Goal: Register for event/course

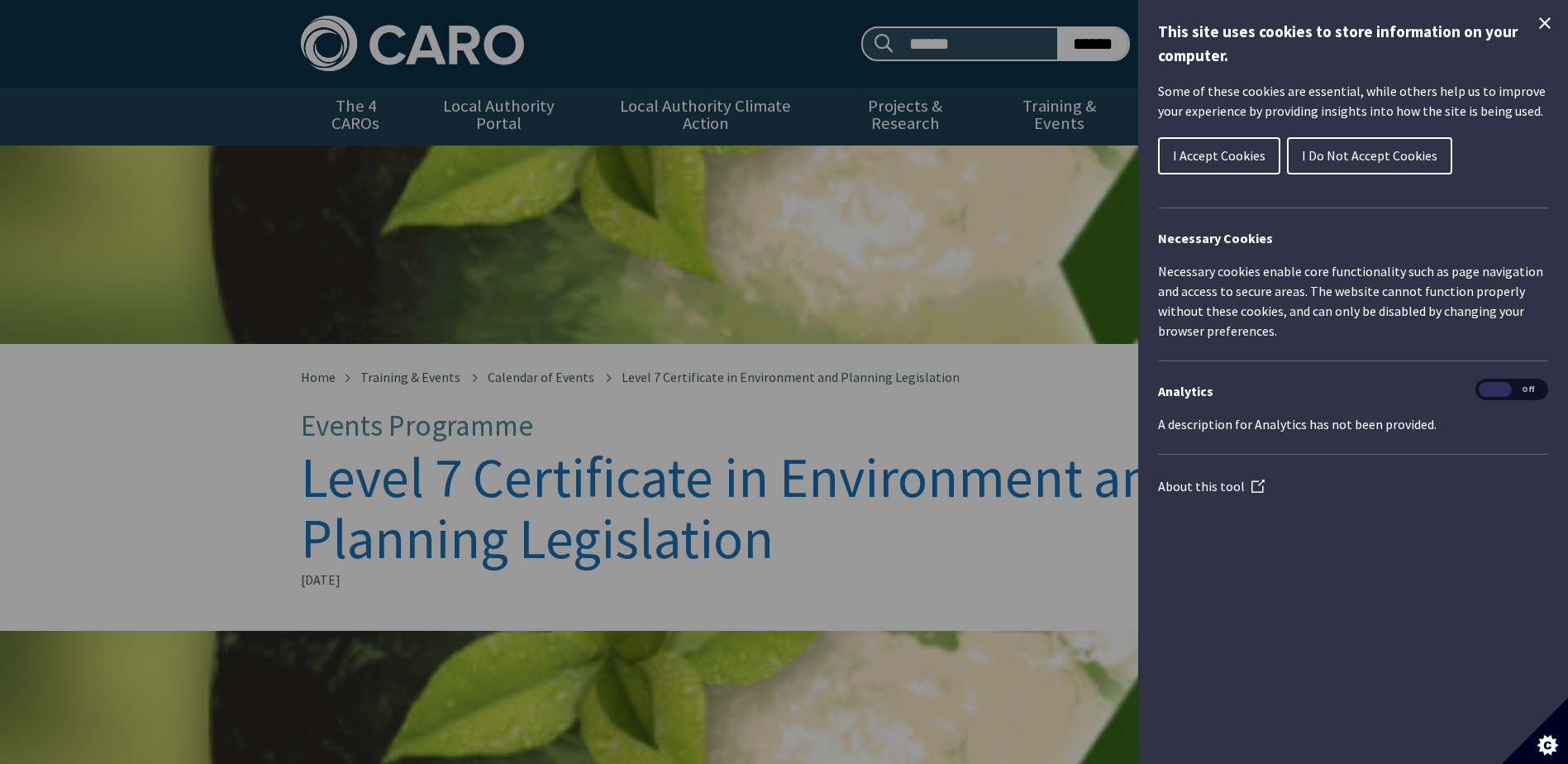
click at [978, 211] on div "Cookie preferences" at bounding box center [784, 382] width 1568 height 764
click at [1543, 21] on icon "Close Cookie Control" at bounding box center [1545, 23] width 12 height 12
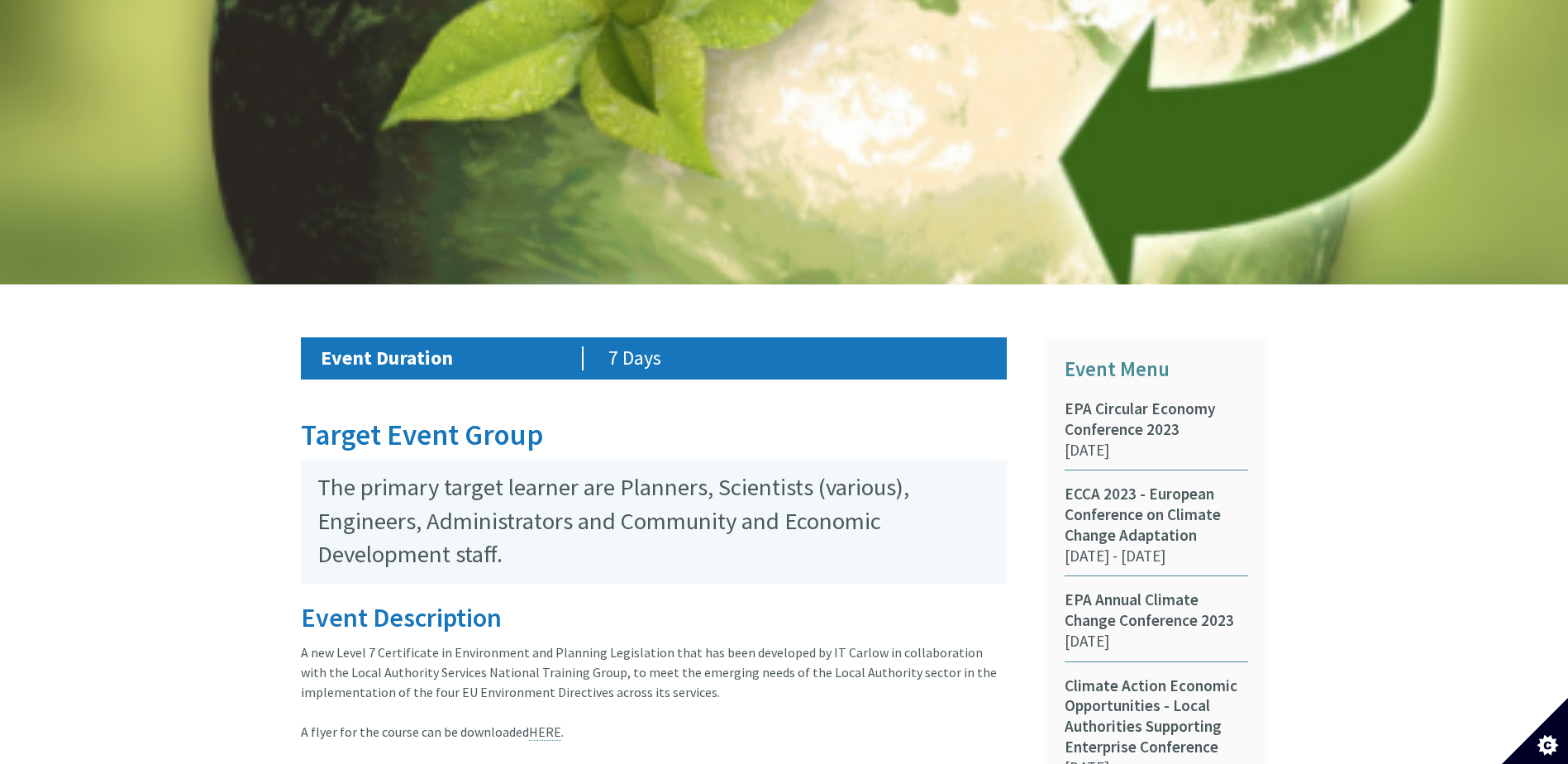
scroll to position [1290, 0]
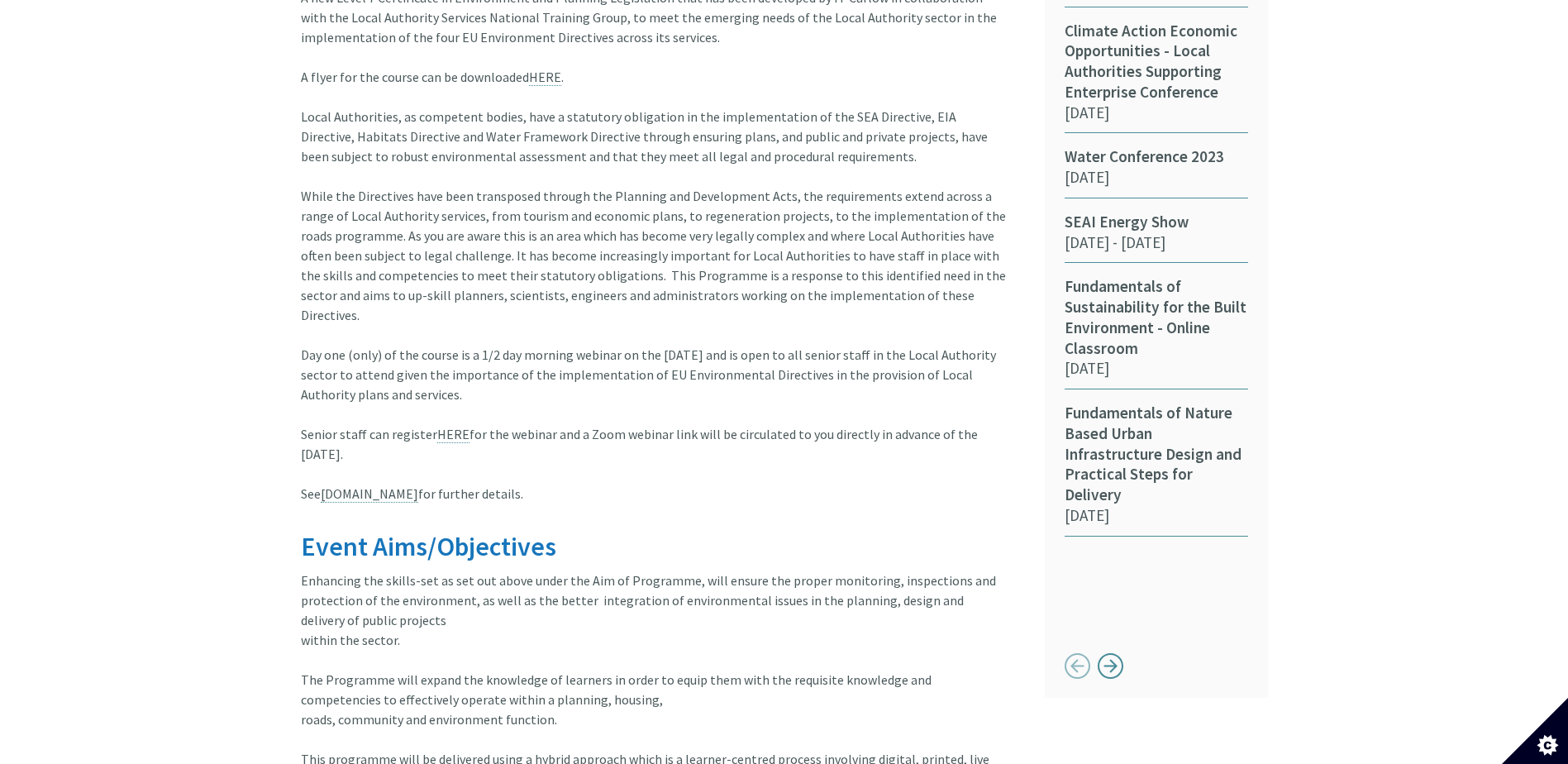
click at [1107, 652] on div "Button next" at bounding box center [1110, 664] width 26 height 26
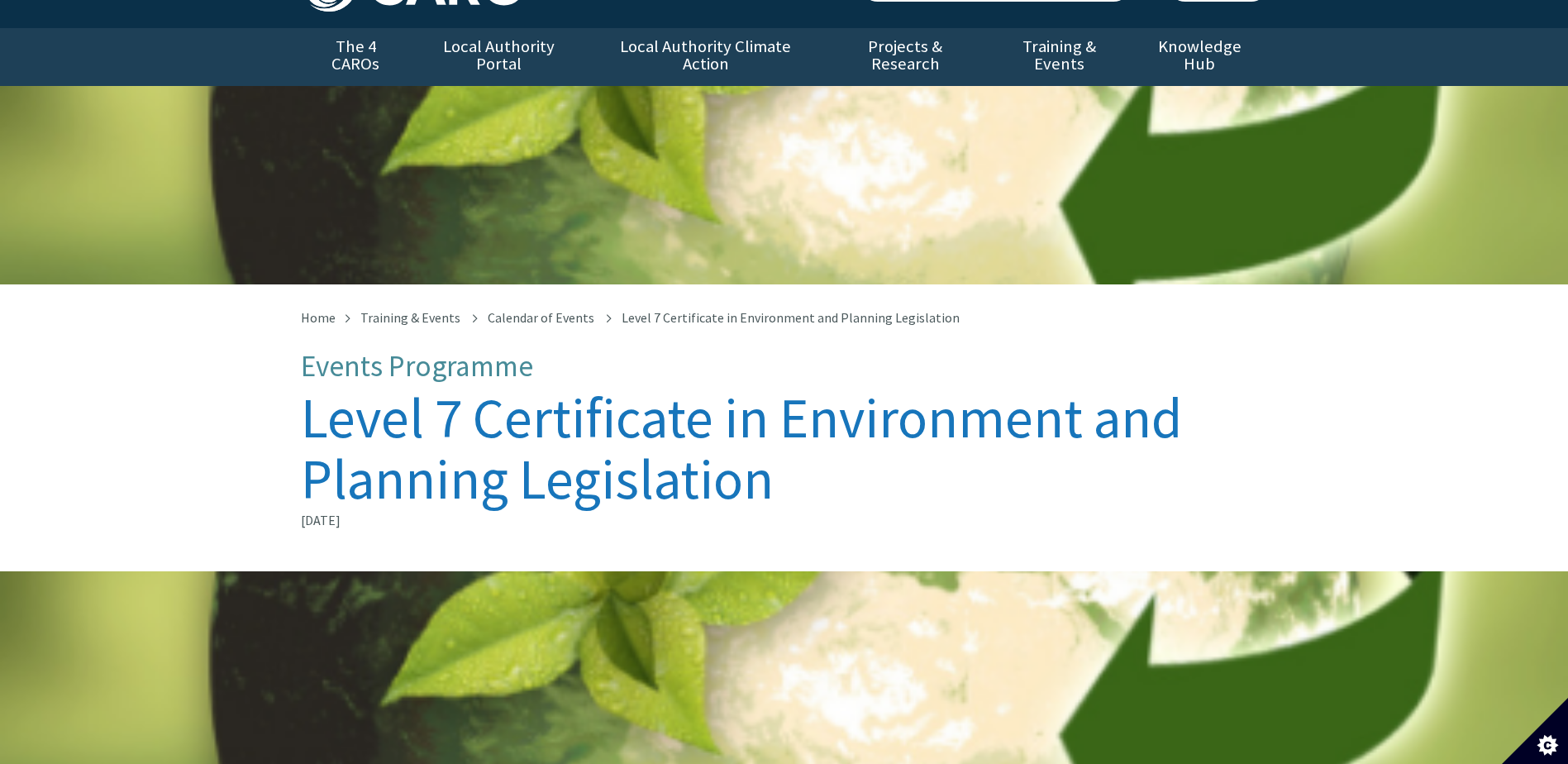
scroll to position [0, 0]
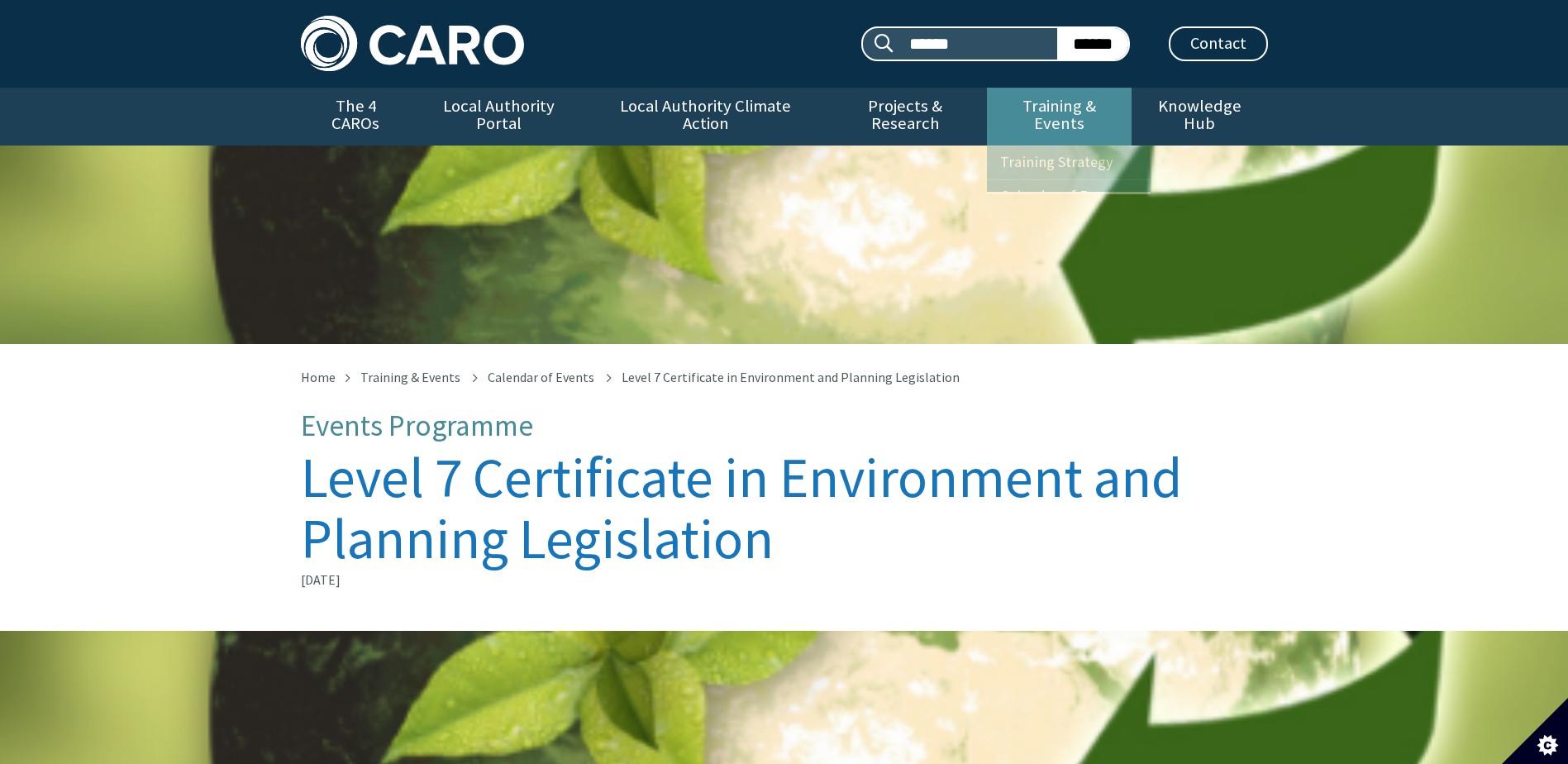
click at [1051, 102] on link "Training & Events" at bounding box center [1059, 116] width 144 height 58
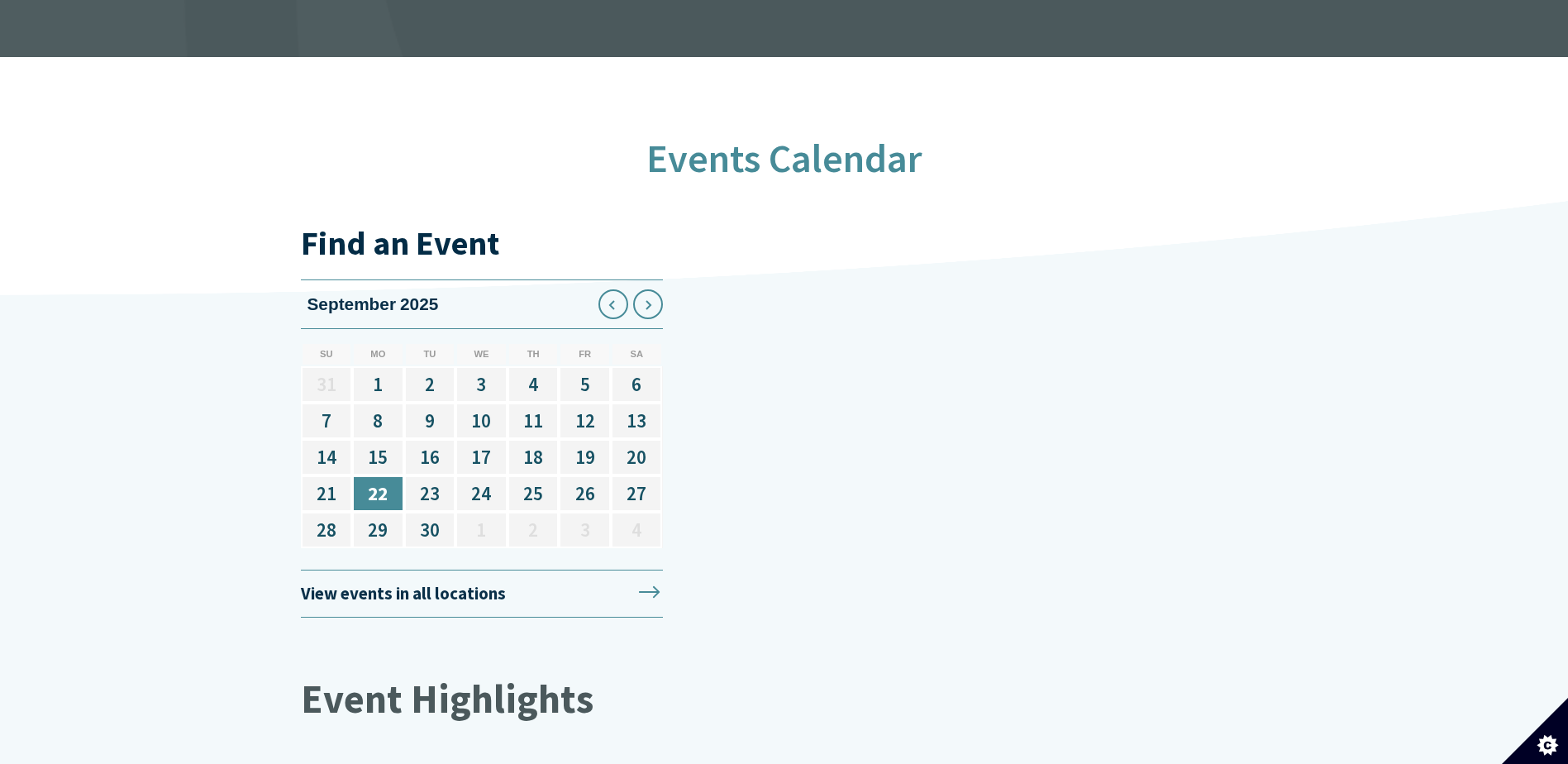
scroll to position [1983, 0]
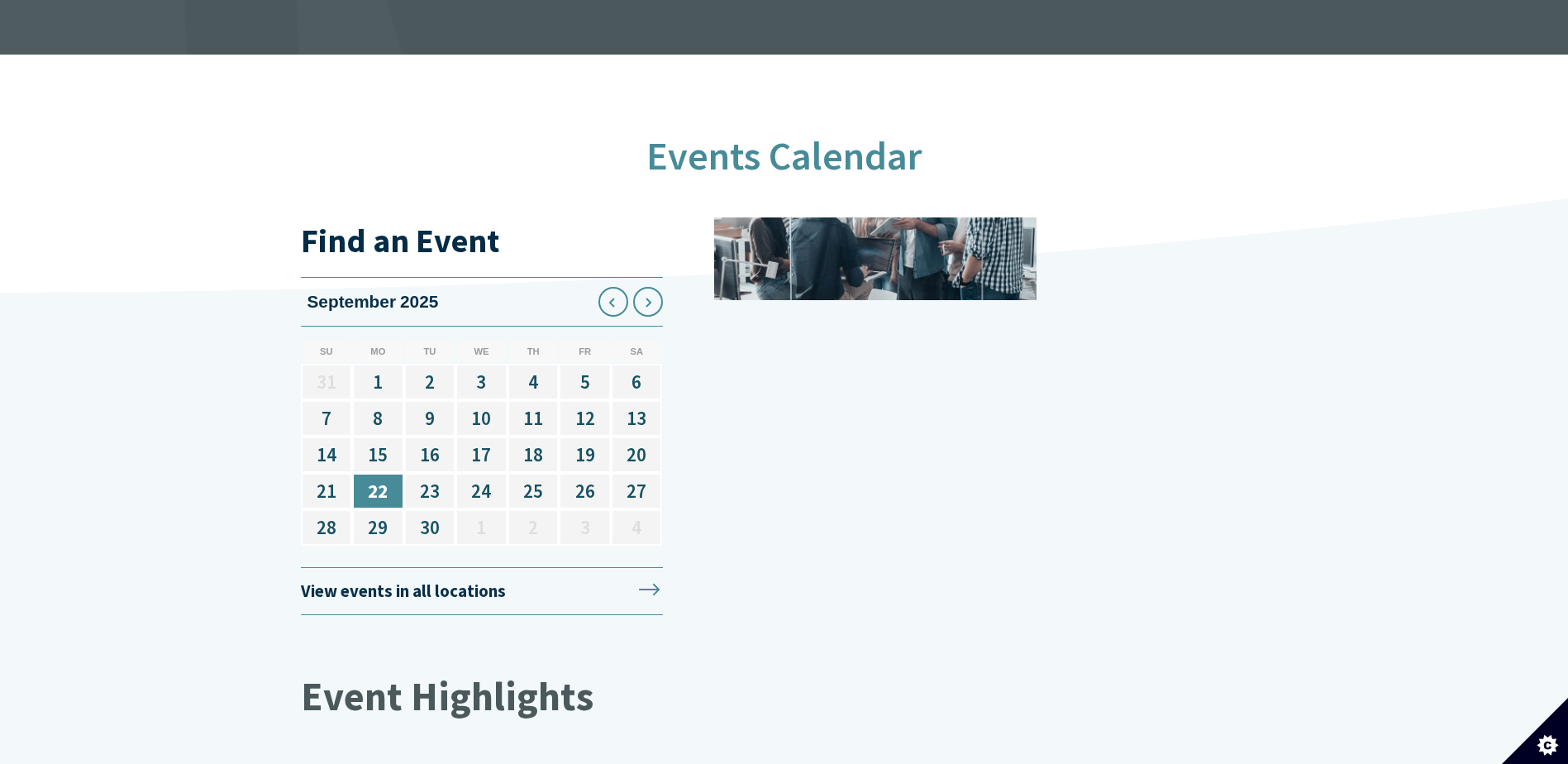
click at [1063, 392] on div "Events" at bounding box center [991, 415] width 554 height 397
click at [649, 298] on icon at bounding box center [648, 302] width 4 height 9
click at [552, 437] on link "16" at bounding box center [534, 455] width 52 height 37
click at [587, 441] on link "17" at bounding box center [585, 455] width 52 height 37
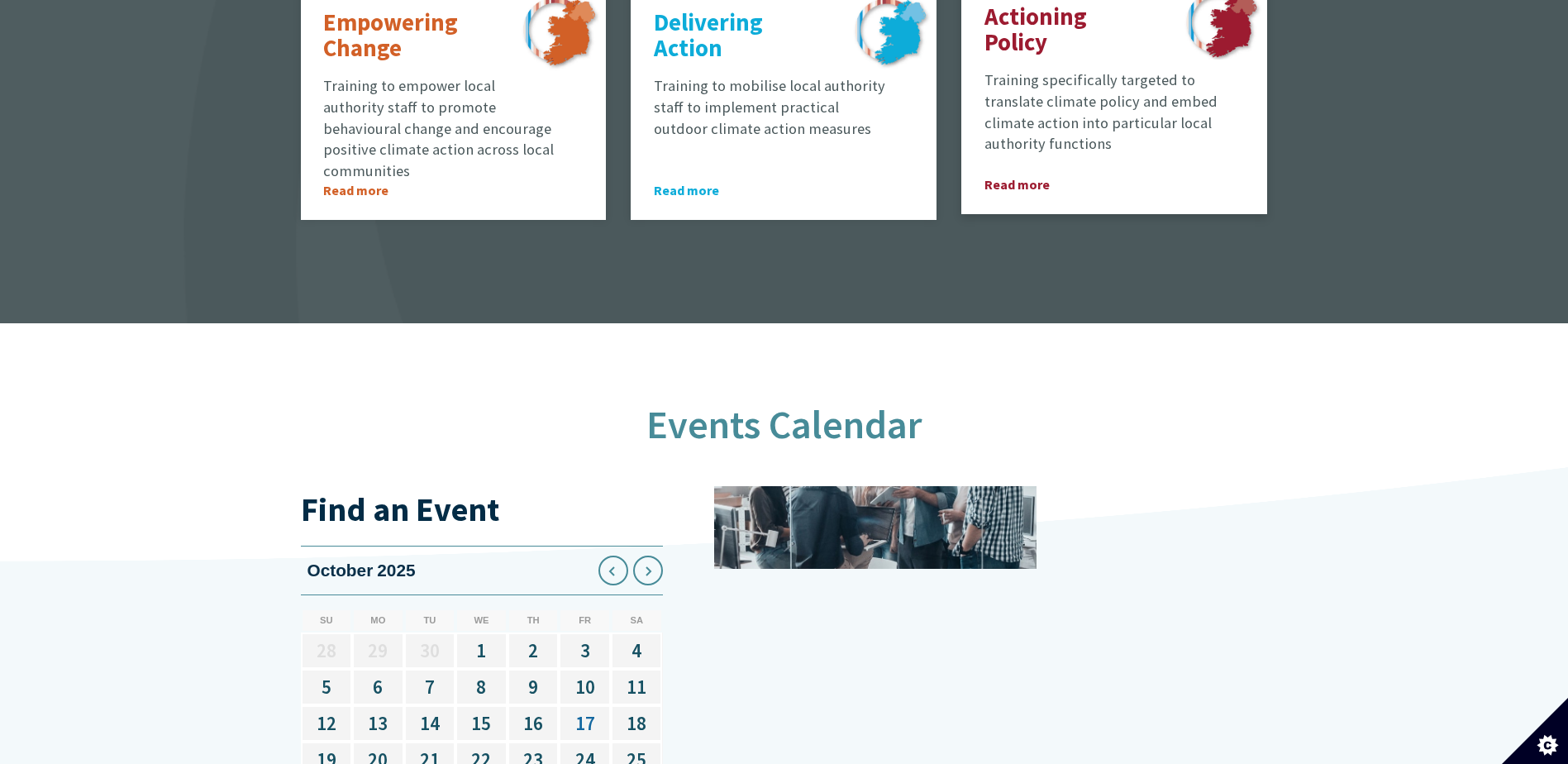
scroll to position [1333, 0]
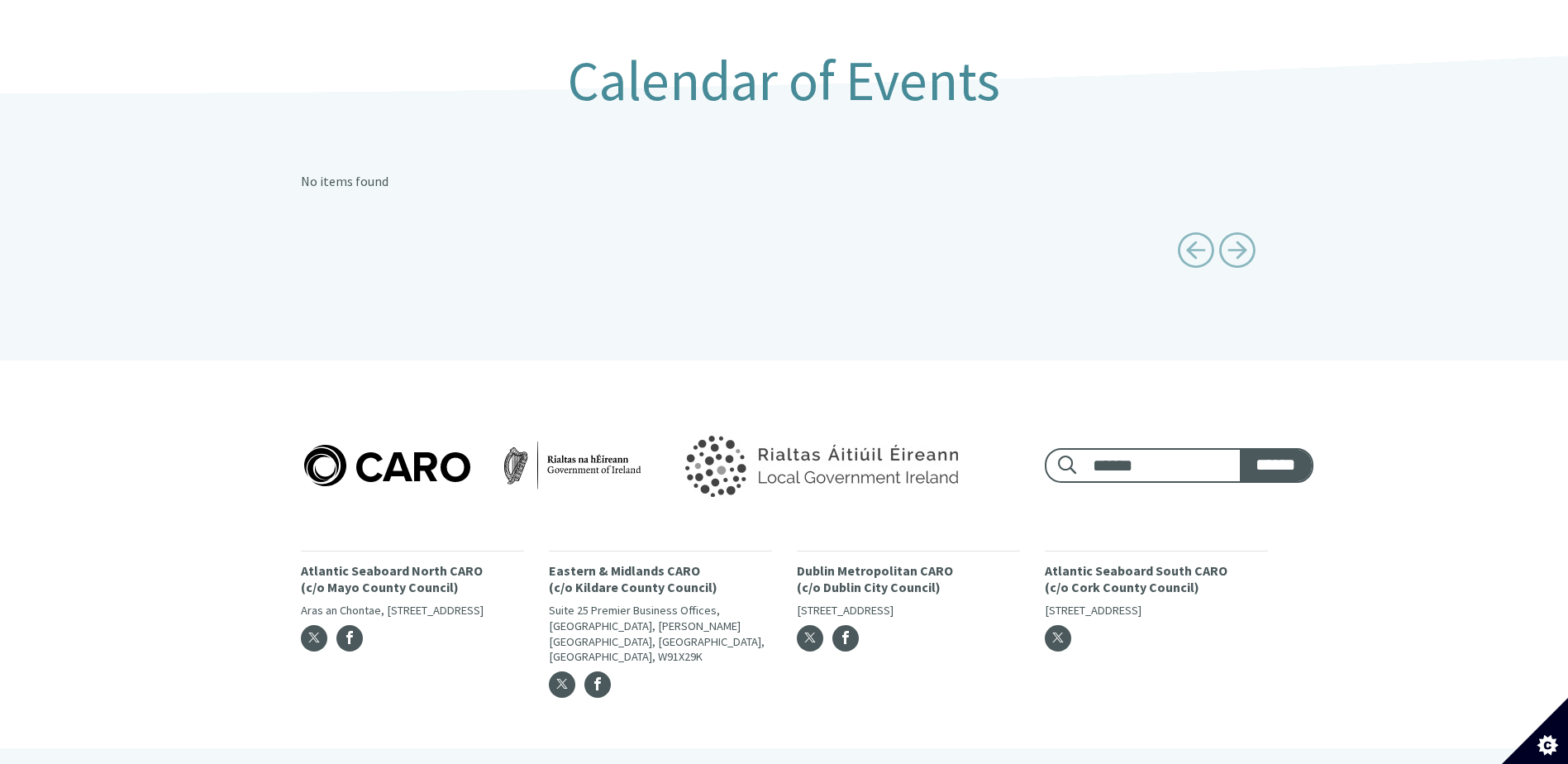
scroll to position [349, 0]
